Goal: Task Accomplishment & Management: Use online tool/utility

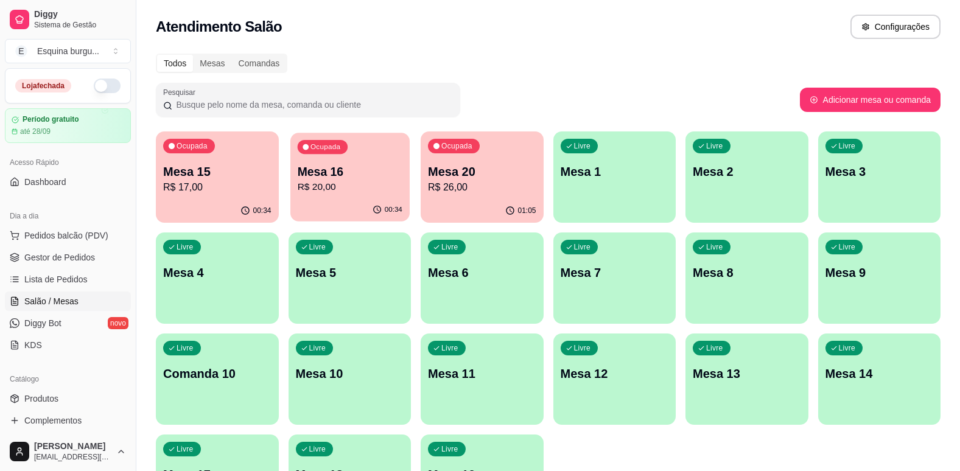
click at [382, 170] on p "Mesa 16" at bounding box center [349, 172] width 105 height 16
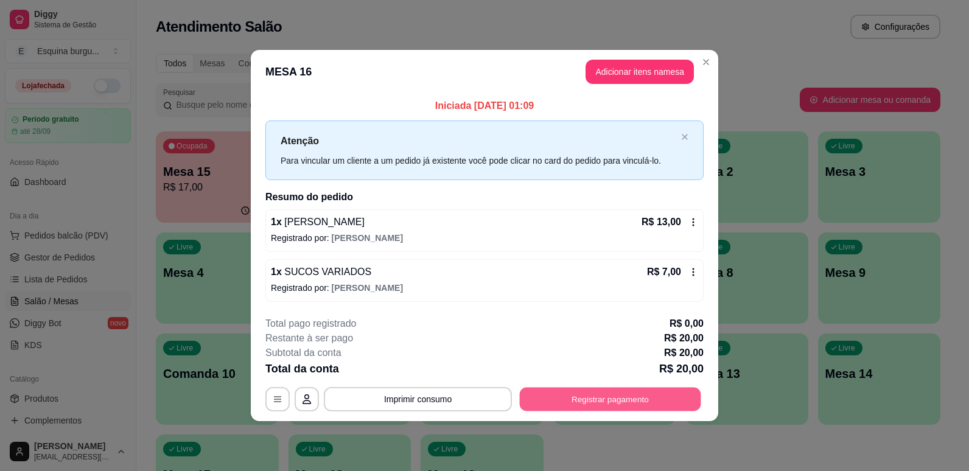
click at [602, 406] on button "Registrar pagamento" at bounding box center [610, 399] width 181 height 24
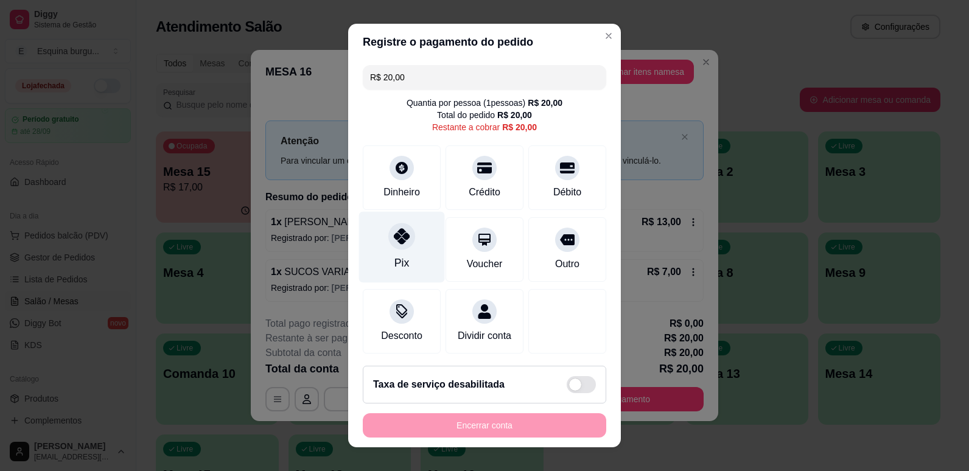
click at [400, 253] on div "Pix" at bounding box center [402, 246] width 86 height 71
type input "R$ 0,00"
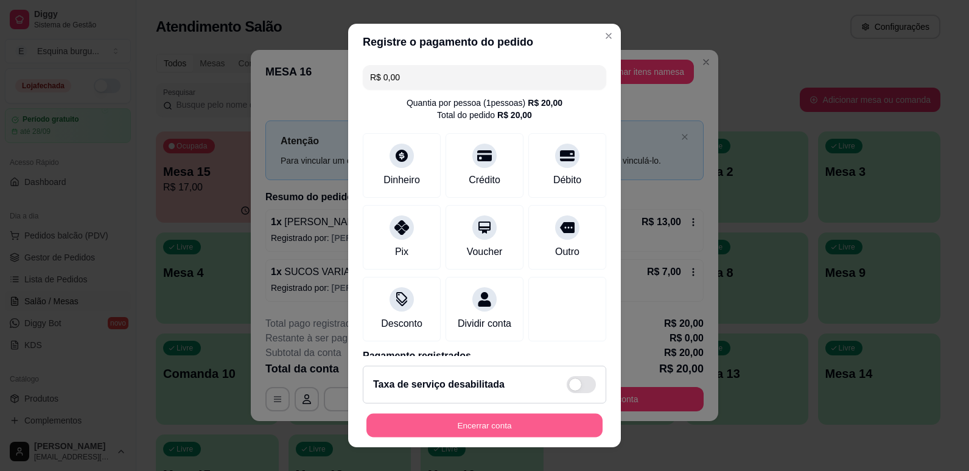
click at [575, 414] on button "Encerrar conta" at bounding box center [484, 426] width 236 height 24
click at [510, 427] on button "Encerrar conta" at bounding box center [484, 426] width 236 height 24
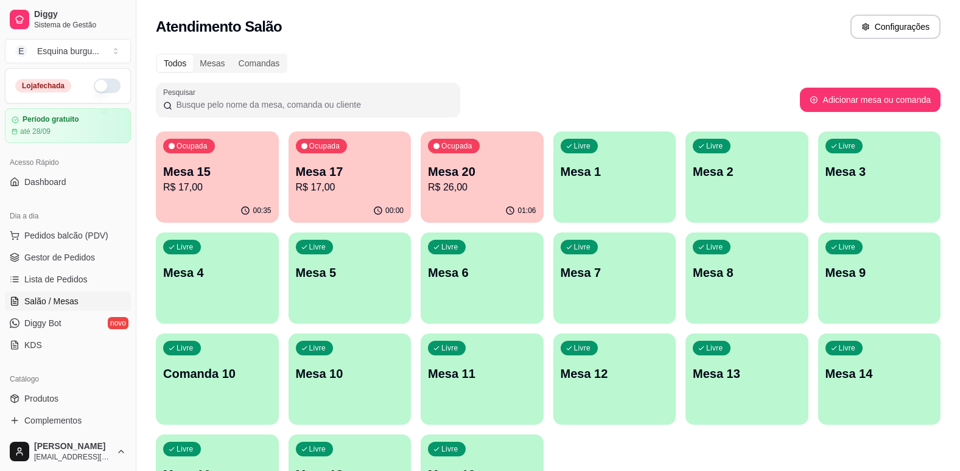
click at [484, 192] on p "R$ 26,00" at bounding box center [482, 187] width 108 height 15
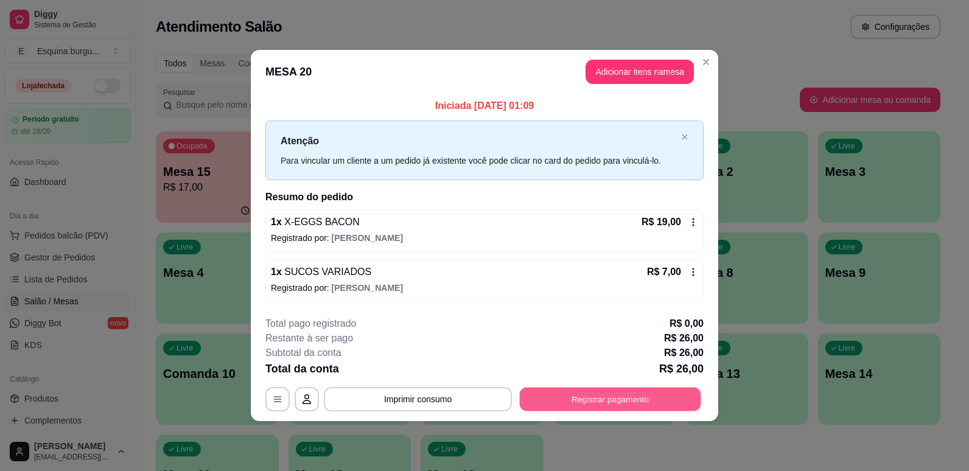
click at [565, 392] on button "Registrar pagamento" at bounding box center [610, 399] width 181 height 24
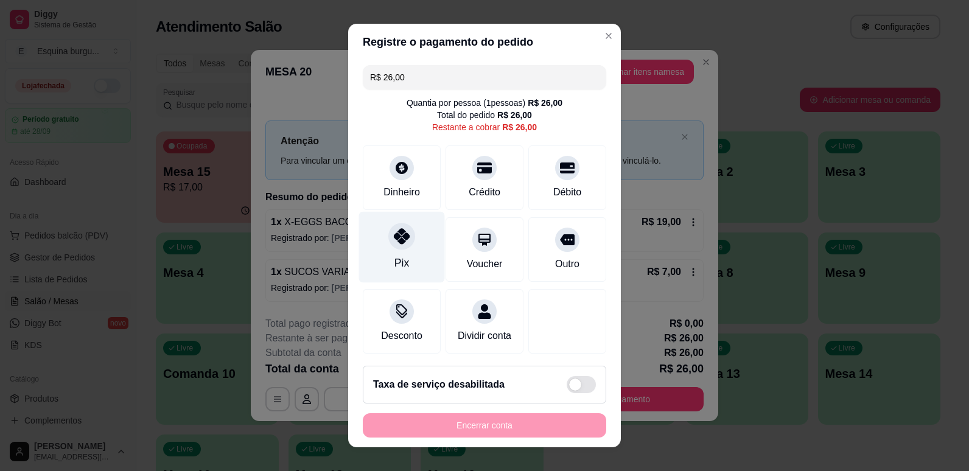
click at [408, 249] on div "Pix" at bounding box center [402, 246] width 86 height 71
type input "R$ 0,00"
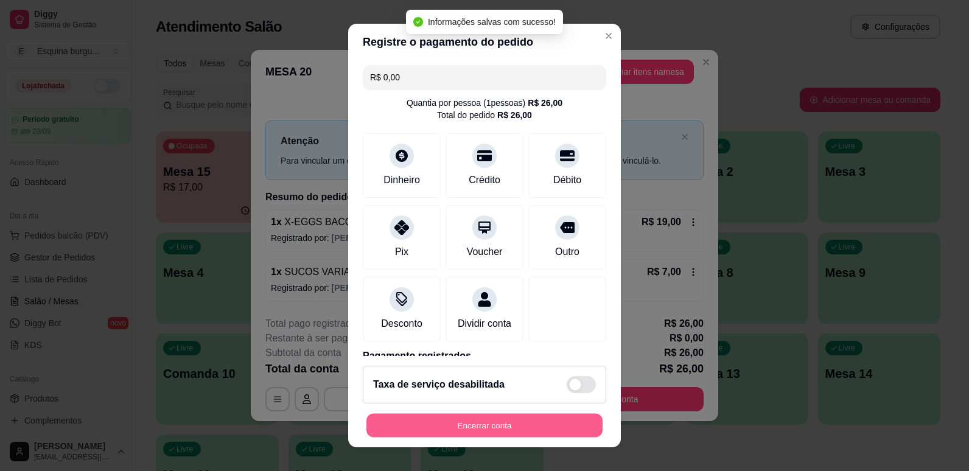
click at [423, 415] on button "Encerrar conta" at bounding box center [484, 426] width 236 height 24
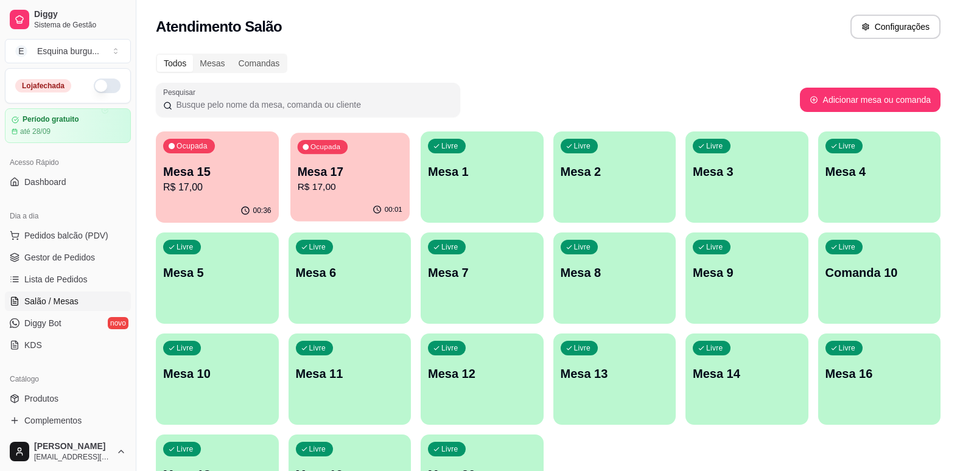
click at [389, 183] on p "R$ 17,00" at bounding box center [349, 187] width 105 height 14
click at [256, 162] on div "Ocupada Mesa 15 R$ 17,00" at bounding box center [217, 166] width 119 height 66
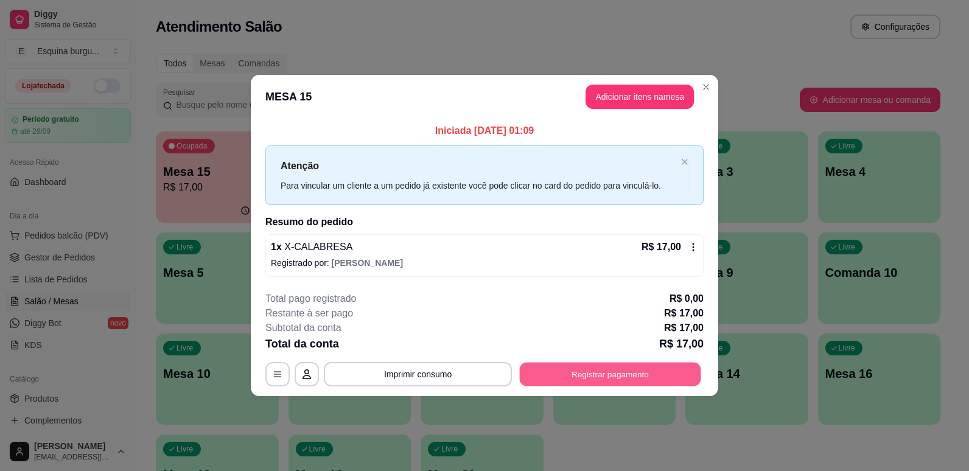
click at [550, 375] on button "Registrar pagamento" at bounding box center [610, 374] width 181 height 24
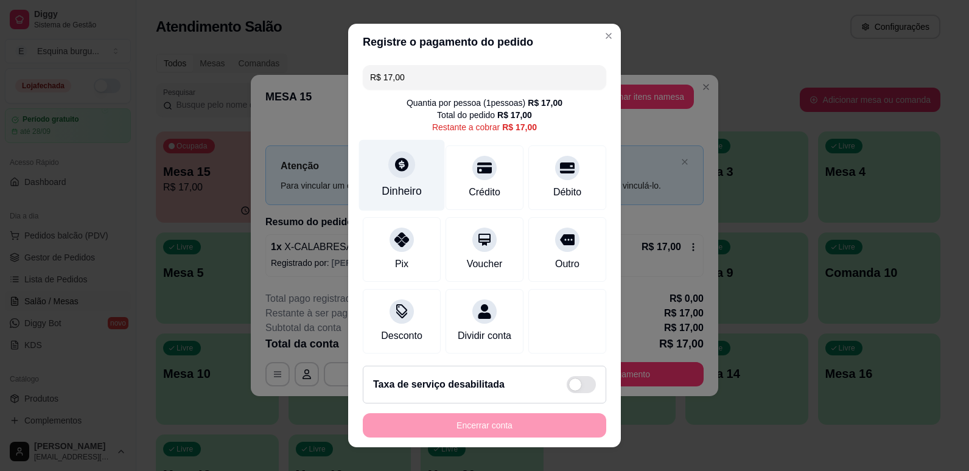
click at [395, 182] on div "Dinheiro" at bounding box center [402, 174] width 86 height 71
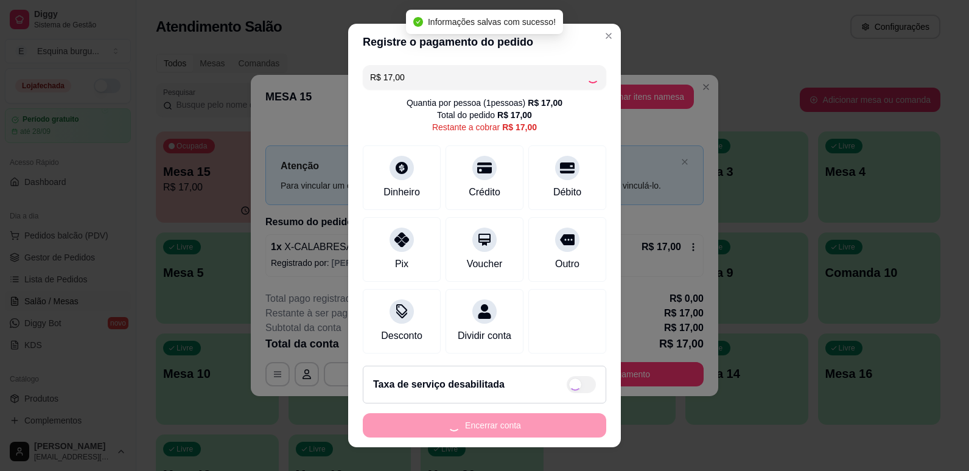
type input "R$ 0,00"
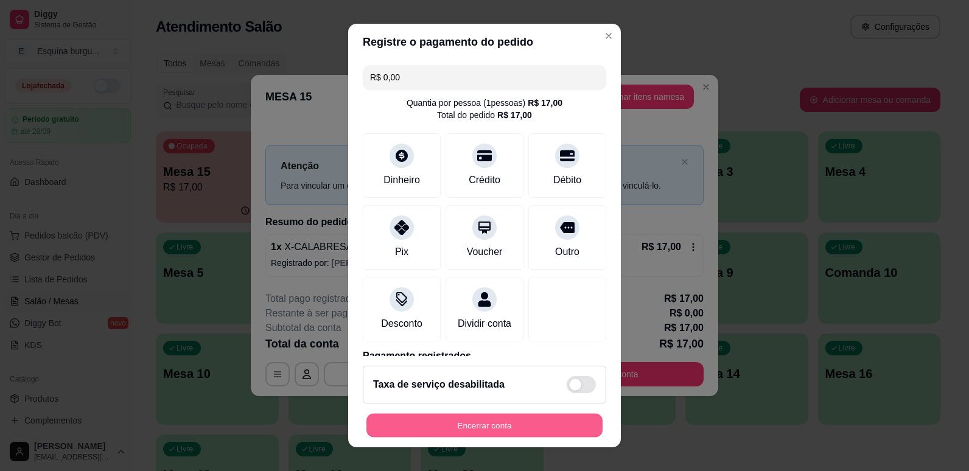
click at [479, 420] on button "Encerrar conta" at bounding box center [484, 426] width 236 height 24
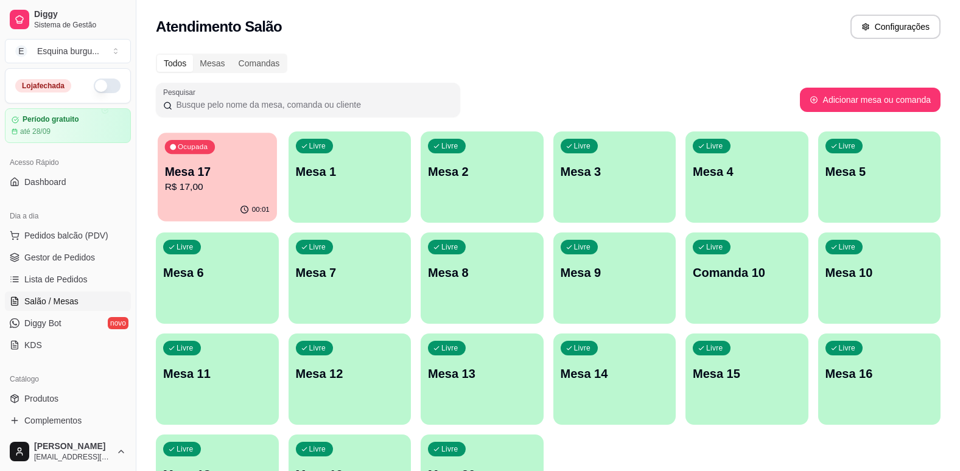
click at [254, 172] on p "Mesa 17" at bounding box center [217, 172] width 105 height 16
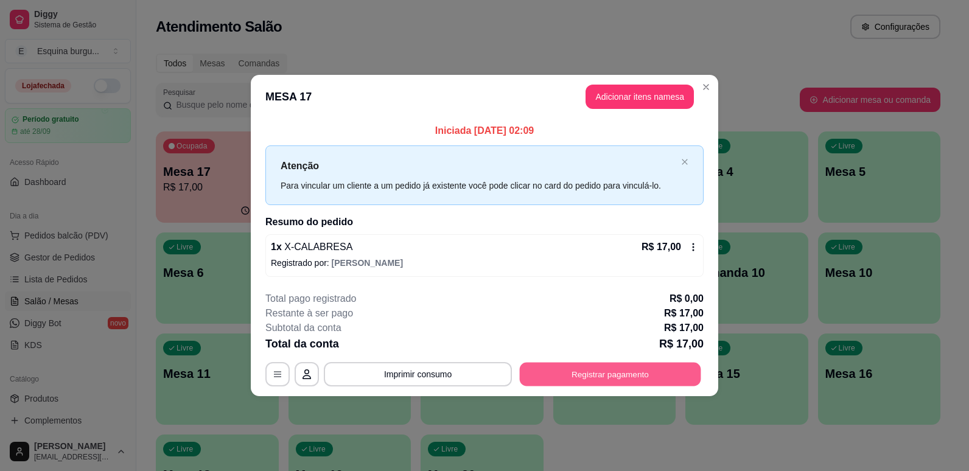
click at [554, 371] on button "Registrar pagamento" at bounding box center [610, 374] width 181 height 24
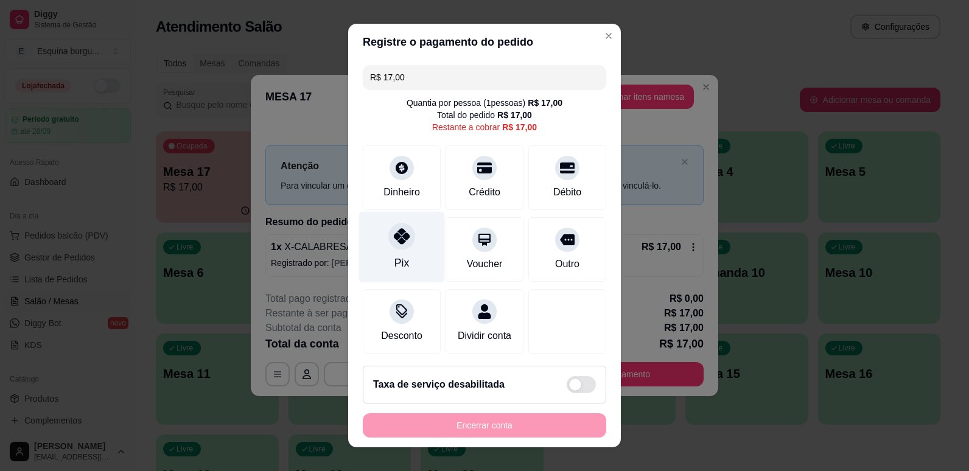
click at [409, 248] on div "Pix" at bounding box center [402, 246] width 86 height 71
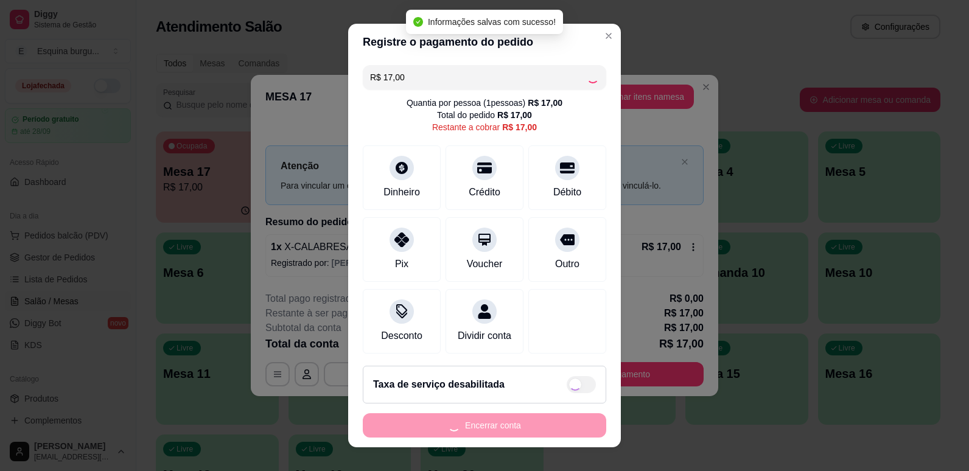
type input "R$ 0,00"
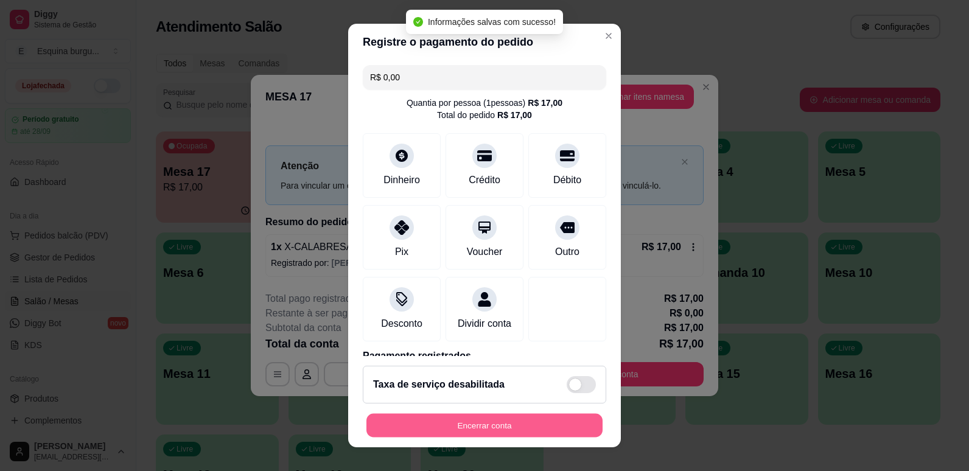
click at [512, 423] on button "Encerrar conta" at bounding box center [484, 426] width 236 height 24
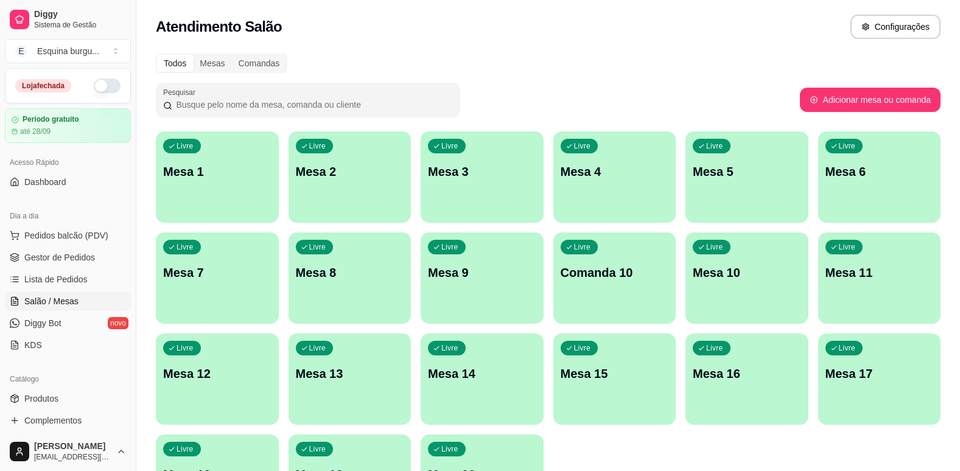
click at [758, 86] on div "Todos Mesas Comandas Pesquisar Adicionar mesa ou comanda Livre Mesa 1 Livre Mes…" at bounding box center [547, 293] width 823 height 494
